Goal: Obtain resource: Obtain resource

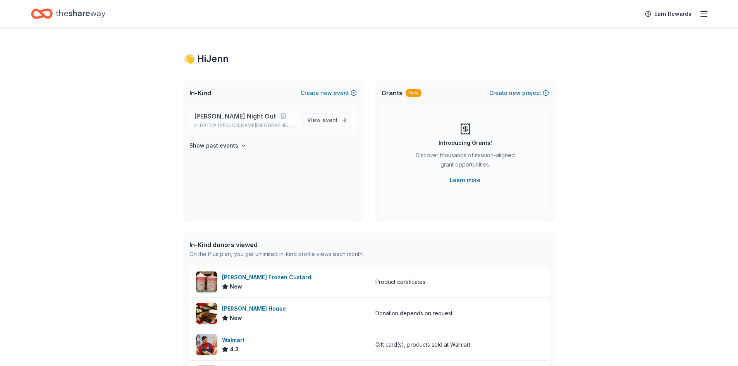
click at [221, 117] on span "[PERSON_NAME] Night Out" at bounding box center [235, 116] width 82 height 9
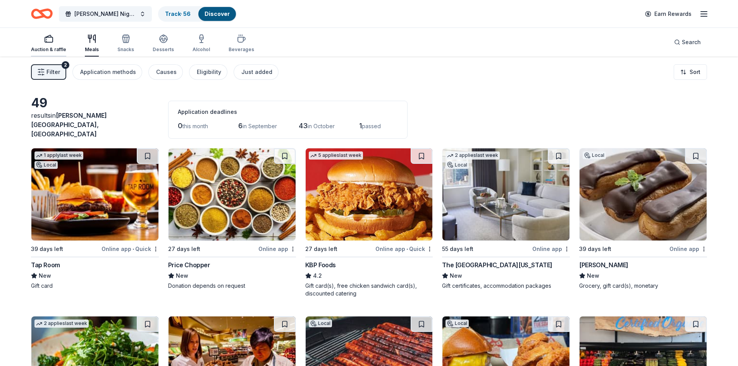
click at [47, 41] on icon "button" at bounding box center [48, 38] width 9 height 9
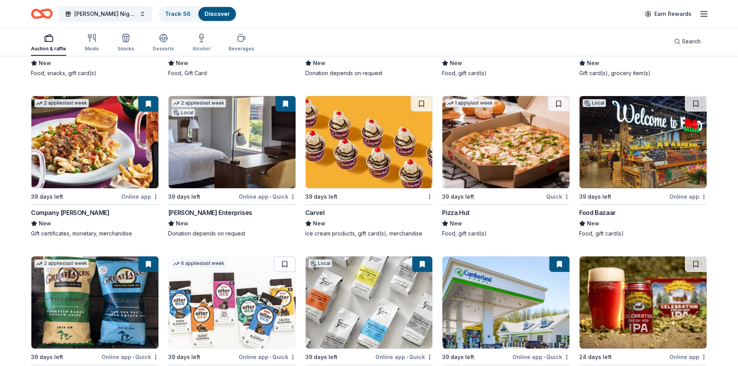
scroll to position [2112, 0]
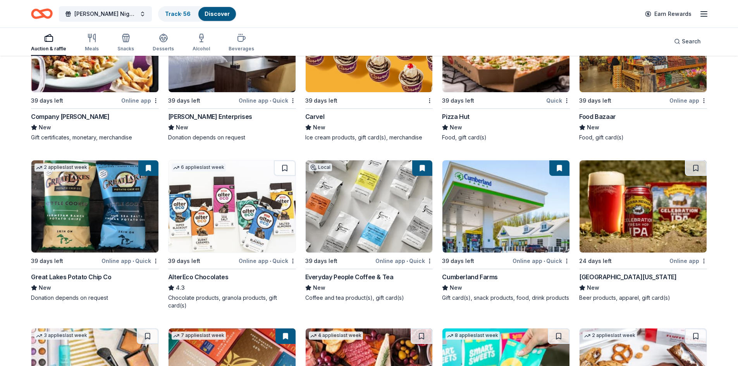
click at [327, 272] on div "Everyday People Coffee & Tea" at bounding box center [349, 276] width 88 height 9
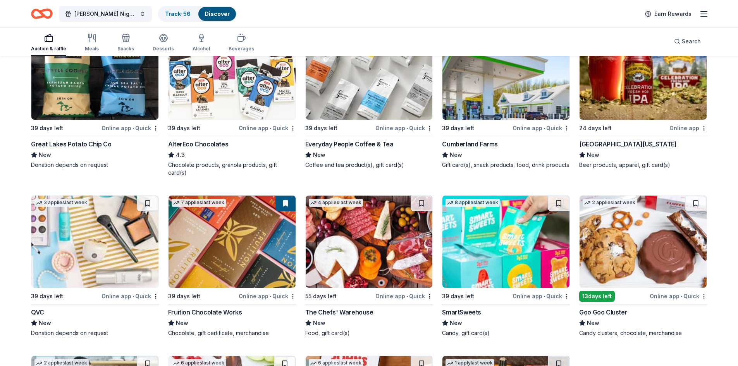
scroll to position [2239, 0]
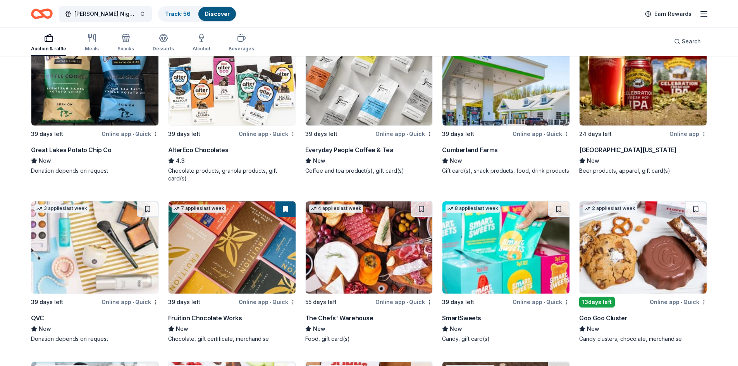
click at [77, 105] on img at bounding box center [94, 79] width 127 height 92
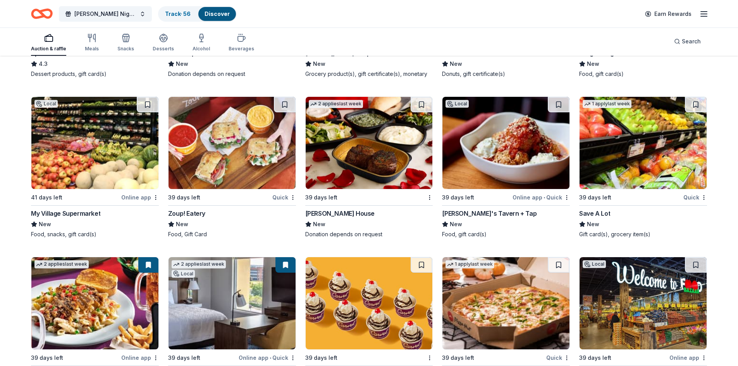
scroll to position [1851, 0]
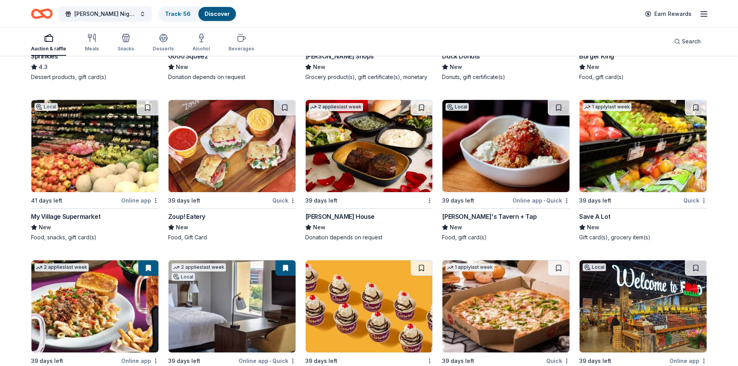
click at [349, 171] on img at bounding box center [369, 146] width 127 height 92
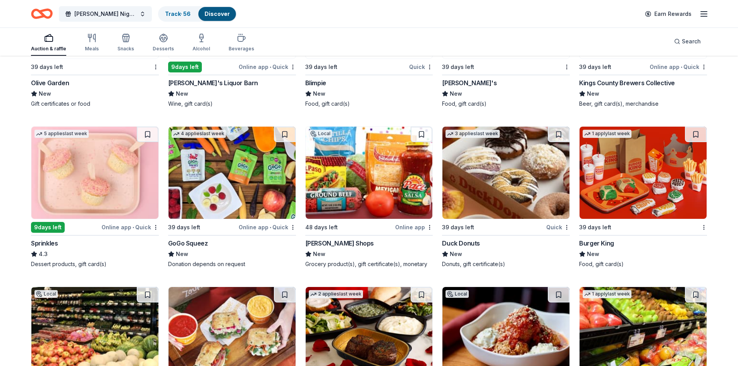
scroll to position [1658, 0]
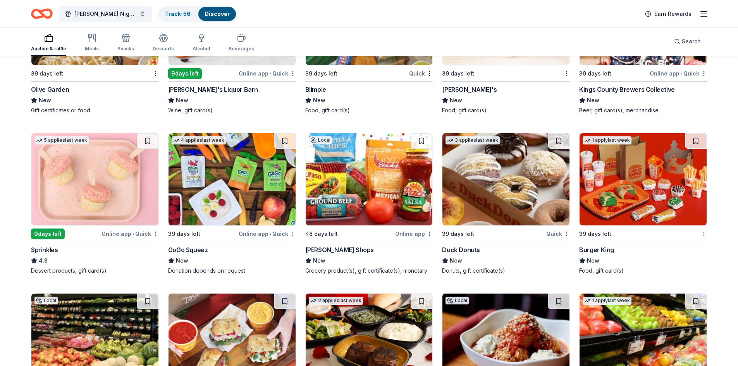
click at [85, 191] on img at bounding box center [94, 179] width 127 height 92
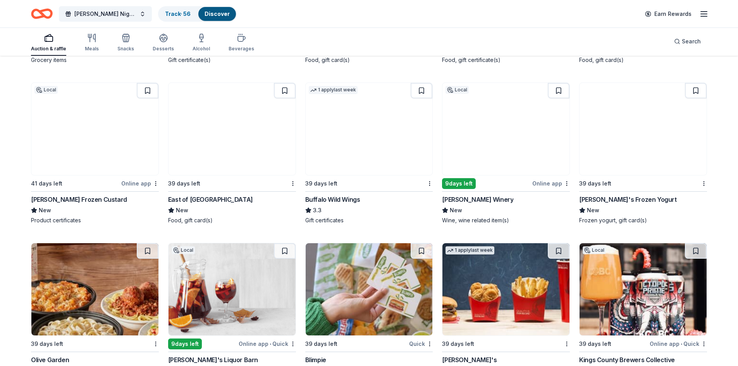
scroll to position [1386, 0]
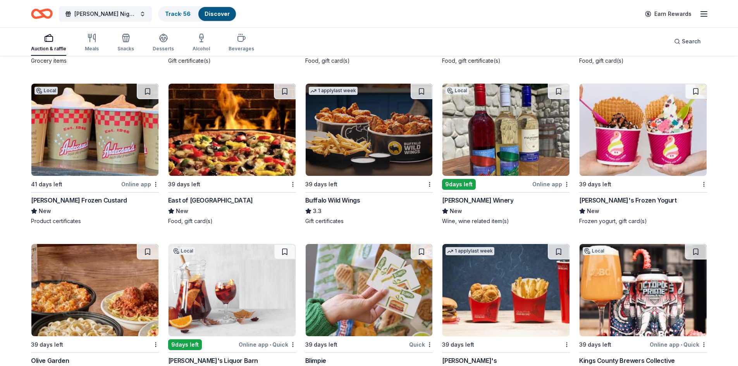
click at [86, 298] on img at bounding box center [94, 290] width 127 height 92
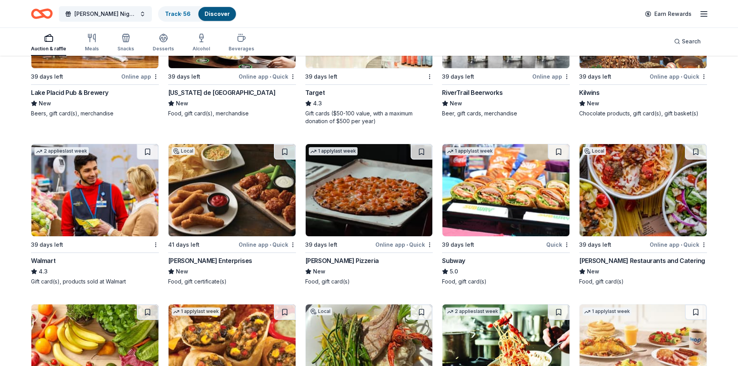
scroll to position [999, 0]
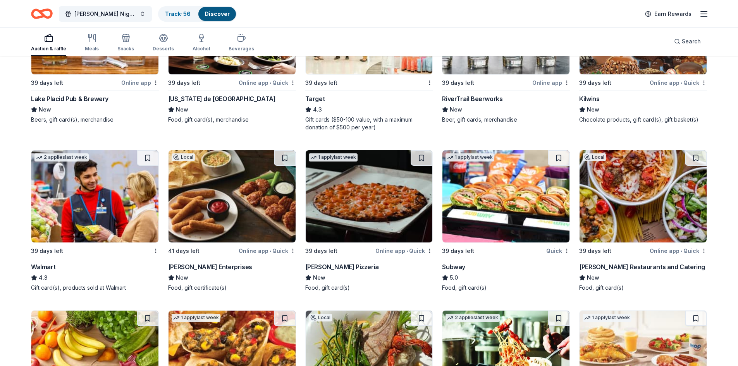
click at [211, 202] on img at bounding box center [232, 196] width 127 height 92
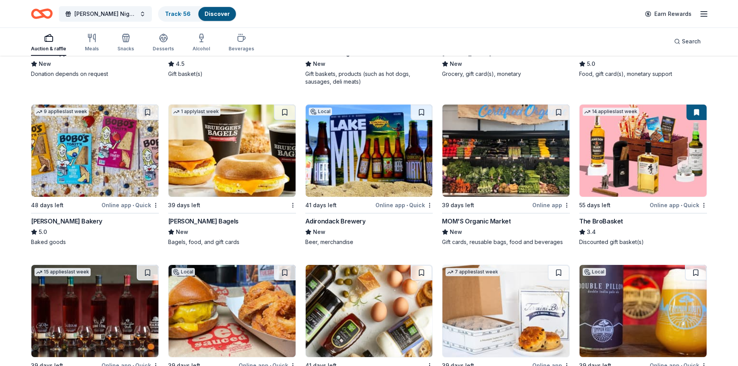
scroll to position [379, 0]
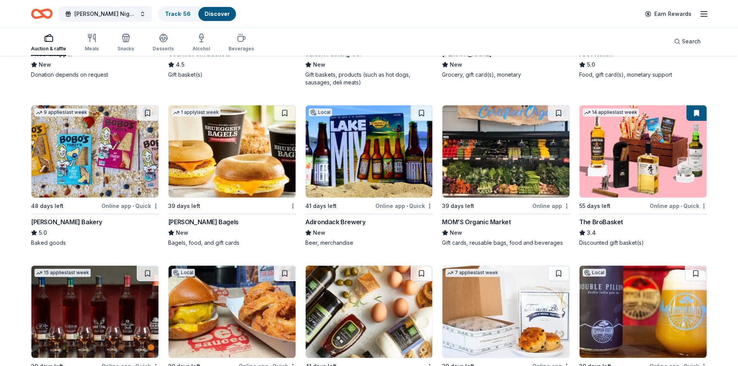
click at [221, 161] on img at bounding box center [232, 151] width 127 height 92
click at [205, 45] on div "Alcohol" at bounding box center [201, 42] width 17 height 19
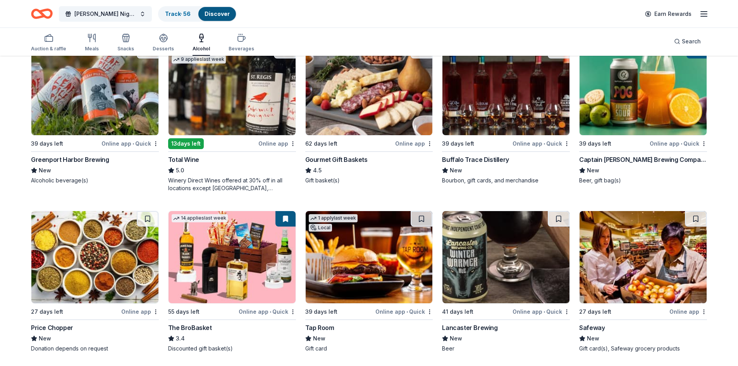
scroll to position [116, 0]
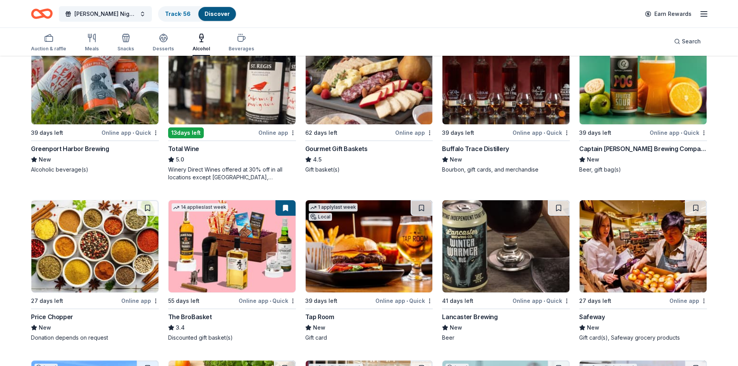
click at [107, 92] on img at bounding box center [94, 78] width 127 height 92
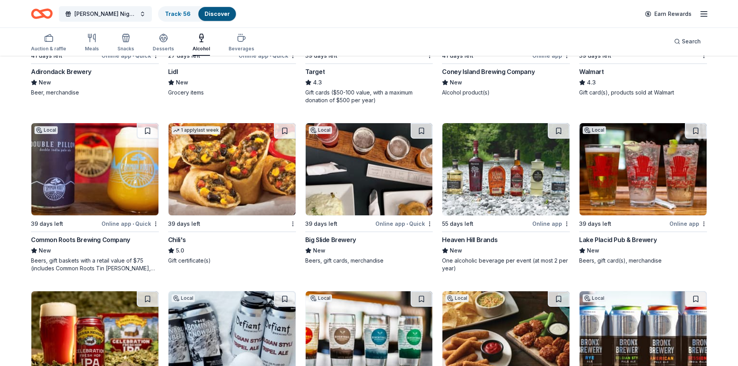
scroll to position [562, 0]
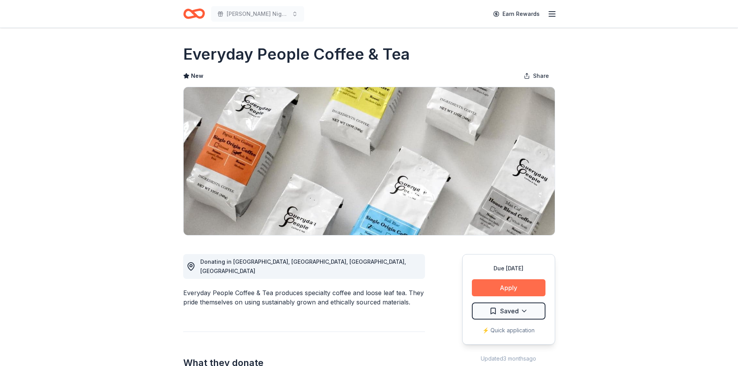
click at [522, 284] on button "Apply" at bounding box center [509, 287] width 74 height 17
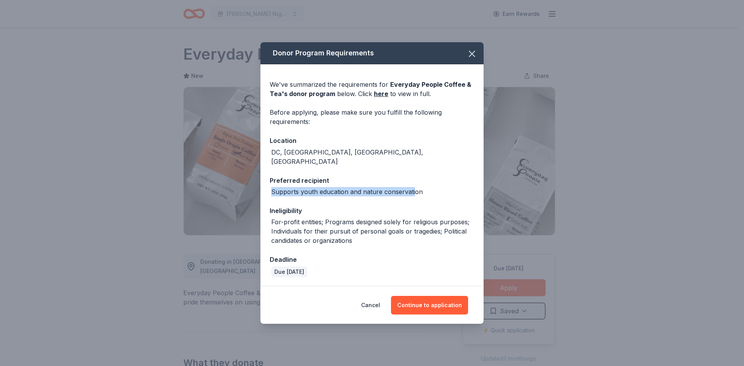
drag, startPoint x: 264, startPoint y: 190, endPoint x: 413, endPoint y: 190, distance: 149.1
click at [413, 190] on div "We've summarized the requirements for Everyday People Coffee & Tea 's donor pro…" at bounding box center [371, 175] width 223 height 222
click at [436, 306] on button "Continue to application" at bounding box center [429, 305] width 77 height 19
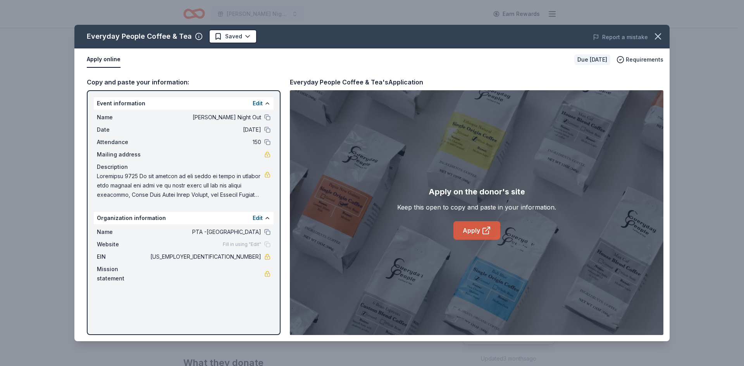
click at [474, 231] on link "Apply" at bounding box center [476, 230] width 47 height 19
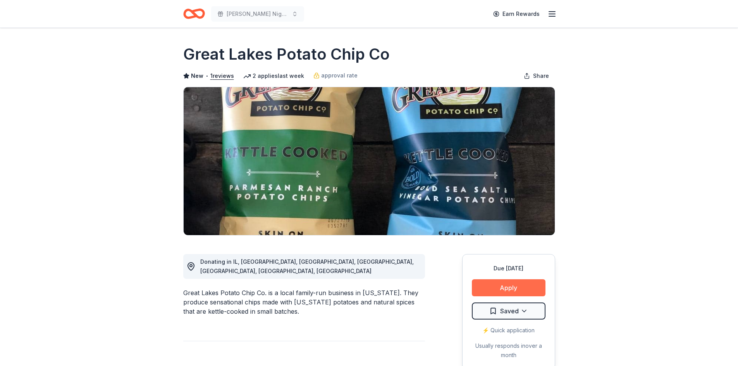
click at [511, 293] on button "Apply" at bounding box center [509, 287] width 74 height 17
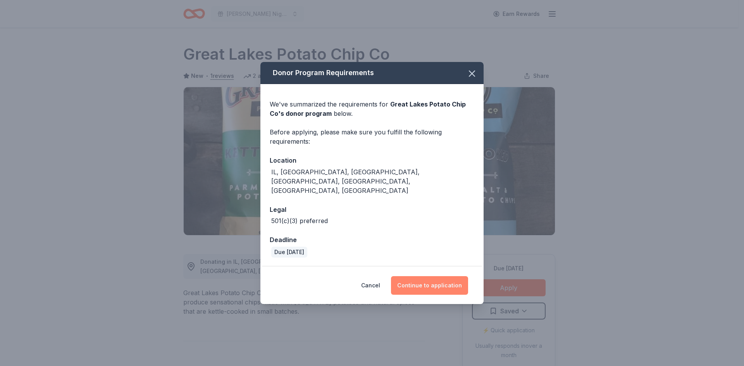
click at [449, 276] on button "Continue to application" at bounding box center [429, 285] width 77 height 19
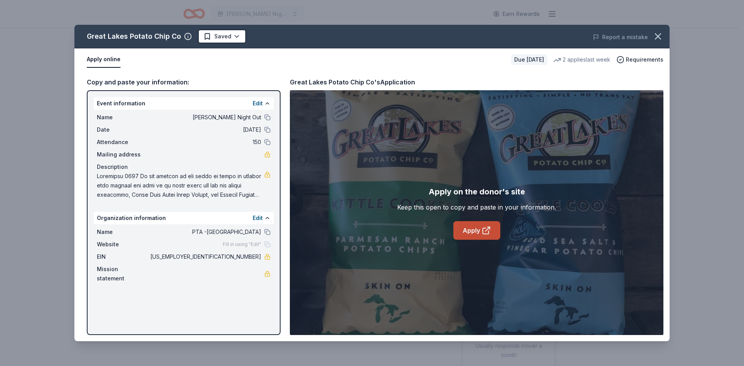
click at [476, 229] on link "Apply" at bounding box center [476, 230] width 47 height 19
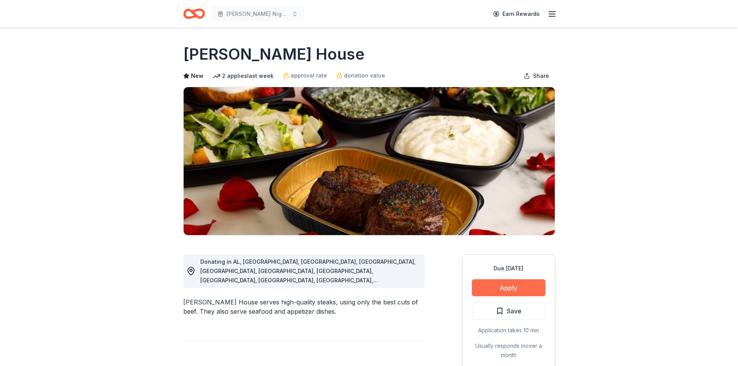
click at [527, 284] on button "Apply" at bounding box center [509, 287] width 74 height 17
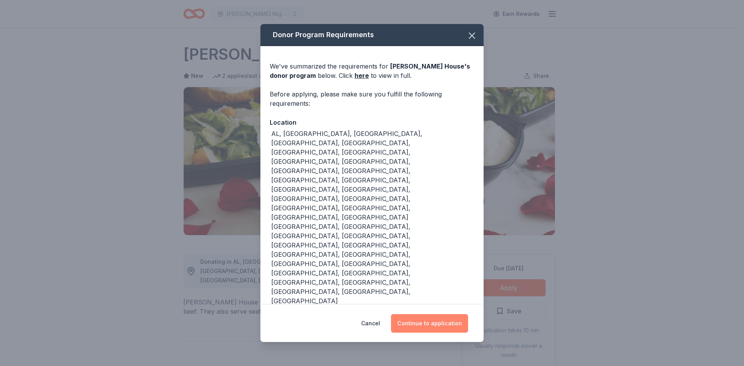
click at [418, 314] on button "Continue to application" at bounding box center [429, 323] width 77 height 19
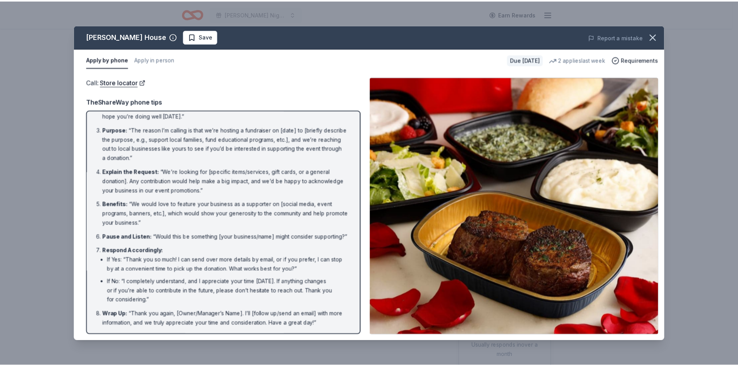
scroll to position [48, 0]
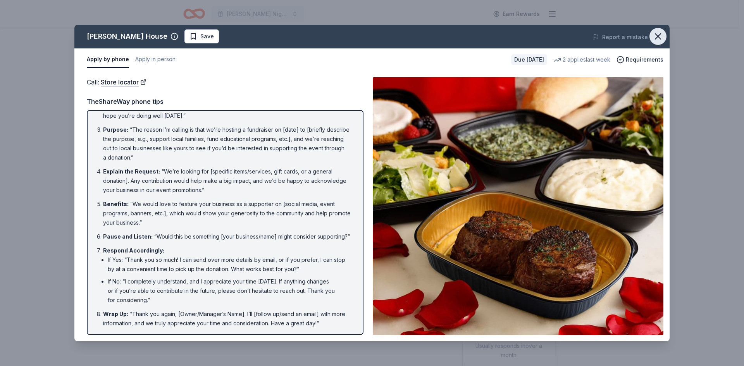
click at [659, 36] on icon "button" at bounding box center [657, 36] width 11 height 11
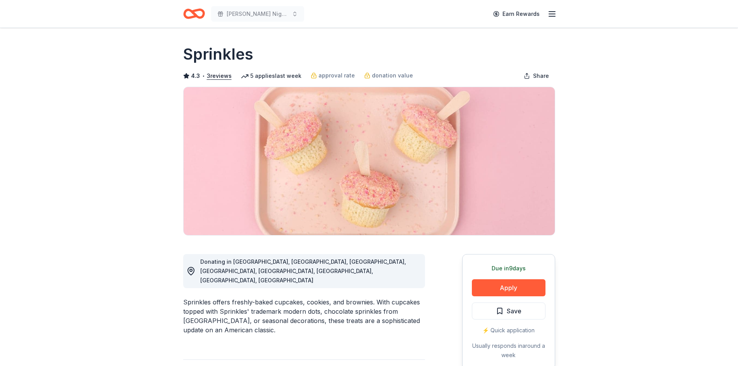
drag, startPoint x: 192, startPoint y: 280, endPoint x: 272, endPoint y: 312, distance: 86.9
click at [272, 312] on div "Sprinkles offers freshly-baked cupcakes, cookies, and brownies. With cupcakes t…" at bounding box center [304, 316] width 242 height 37
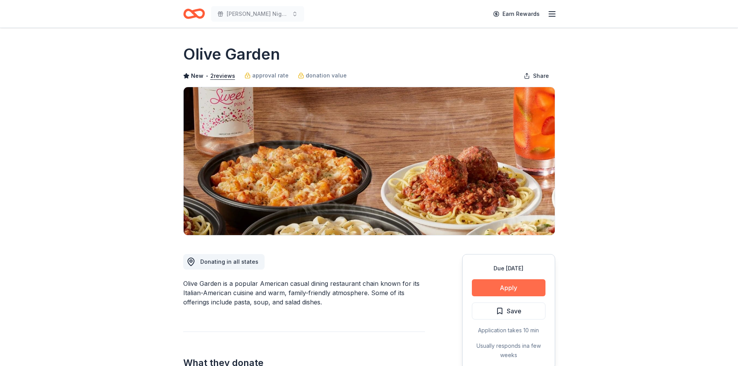
click at [498, 286] on button "Apply" at bounding box center [509, 287] width 74 height 17
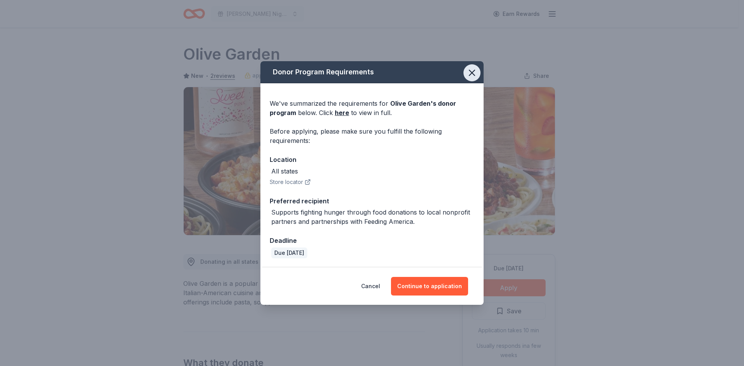
click at [471, 79] on button "button" at bounding box center [471, 72] width 17 height 17
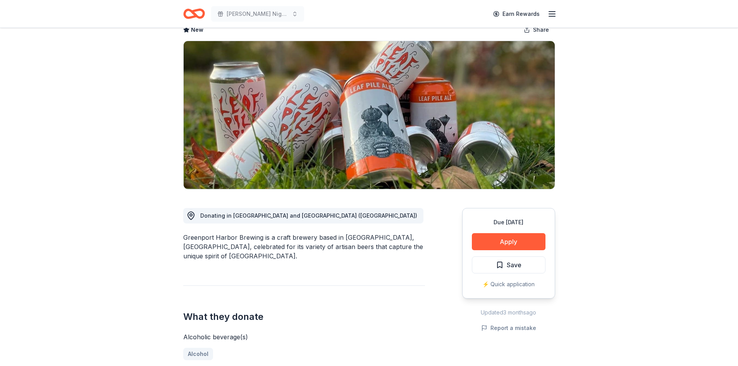
scroll to position [116, 0]
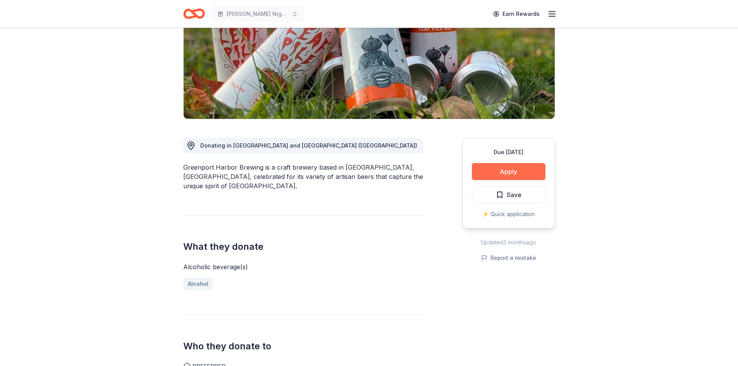
click at [506, 167] on button "Apply" at bounding box center [509, 171] width 74 height 17
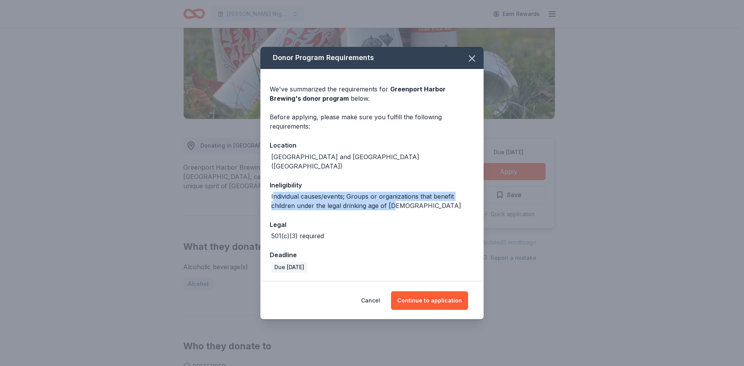
drag, startPoint x: 274, startPoint y: 196, endPoint x: 456, endPoint y: 205, distance: 181.9
click at [456, 205] on div "Individual causes/events; Groups or organizations that benefit children under t…" at bounding box center [372, 201] width 203 height 19
click at [474, 64] on icon "button" at bounding box center [471, 58] width 11 height 11
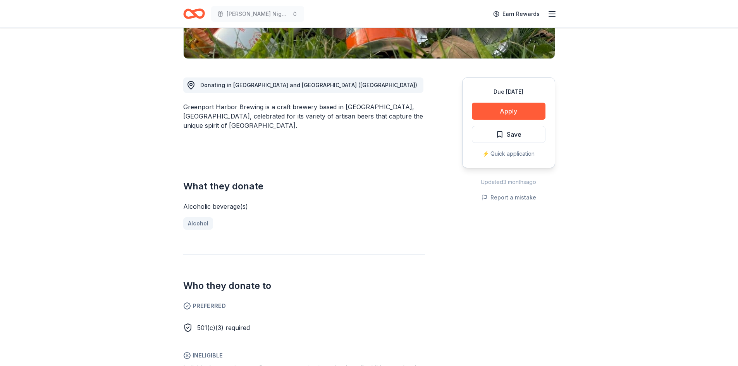
scroll to position [310, 0]
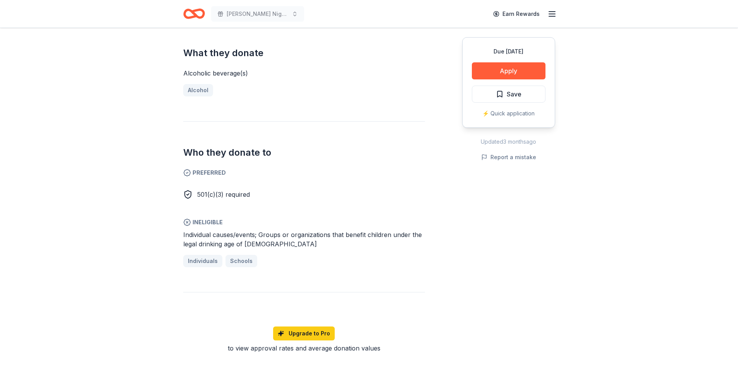
drag, startPoint x: 188, startPoint y: 223, endPoint x: 430, endPoint y: 225, distance: 241.7
click at [430, 225] on div "Donating in [GEOGRAPHIC_DATA] and [GEOGRAPHIC_DATA] ([GEOGRAPHIC_DATA]) Greenpo…" at bounding box center [369, 139] width 372 height 427
